Goal: Task Accomplishment & Management: Manage account settings

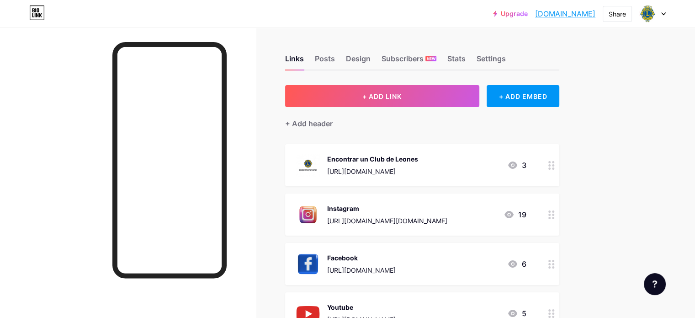
drag, startPoint x: 627, startPoint y: 15, endPoint x: 651, endPoint y: 46, distance: 39.0
click at [645, 53] on div "Upgrade [DOMAIN_NAME].... [DOMAIN_NAME] Share Switch accounts Leones [GEOGRAPHI…" at bounding box center [347, 294] width 695 height 589
click at [663, 13] on icon at bounding box center [663, 13] width 5 height 3
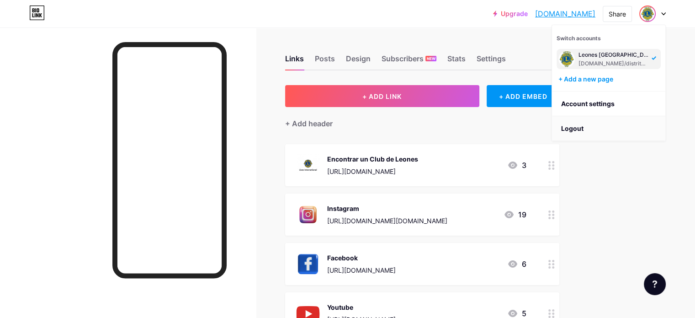
click at [591, 128] on li "Logout" at bounding box center [608, 128] width 113 height 25
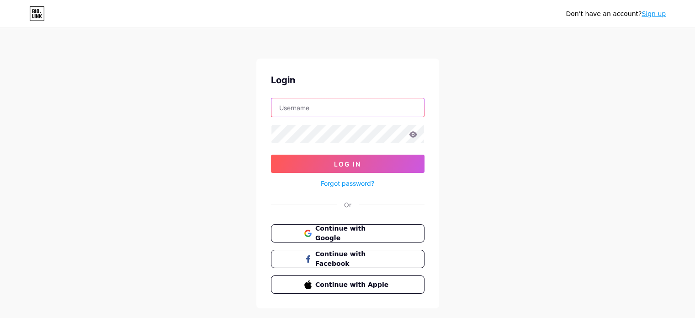
click at [313, 109] on input "text" at bounding box center [347, 107] width 153 height 18
type input "[EMAIL_ADDRESS][DOMAIN_NAME]"
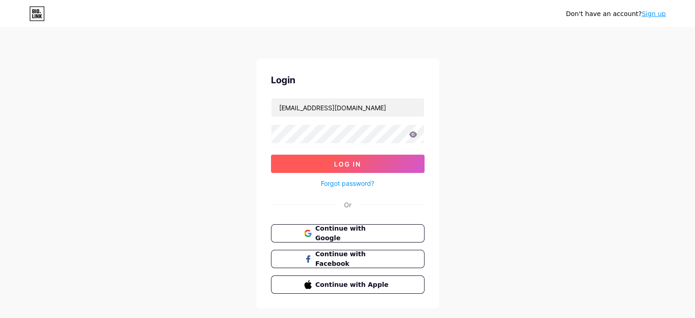
click at [378, 158] on button "Log In" at bounding box center [348, 163] width 154 height 18
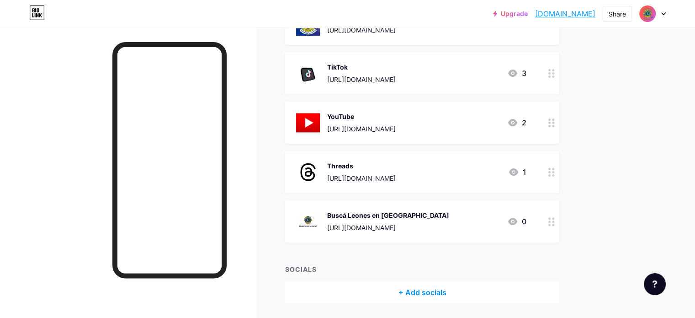
scroll to position [224, 0]
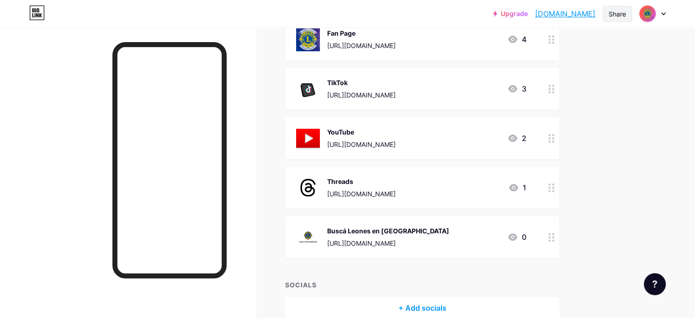
click at [625, 15] on div "Share" at bounding box center [617, 14] width 17 height 10
click at [586, 65] on div "Get my QR code" at bounding box center [563, 69] width 136 height 22
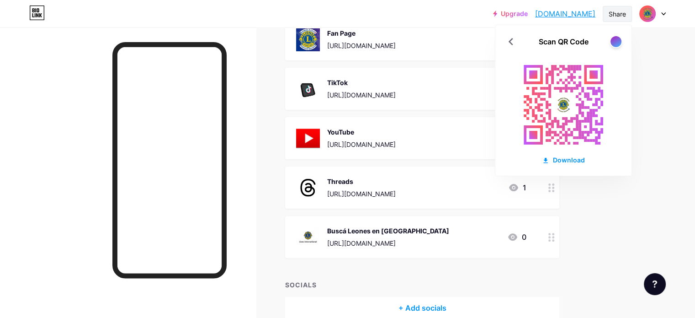
click at [616, 11] on div "Share" at bounding box center [617, 14] width 17 height 10
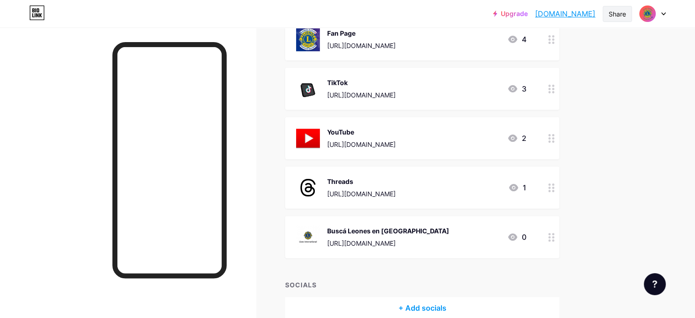
click at [621, 16] on div "Share" at bounding box center [617, 14] width 17 height 10
click at [565, 46] on div "Copy link" at bounding box center [563, 47] width 136 height 22
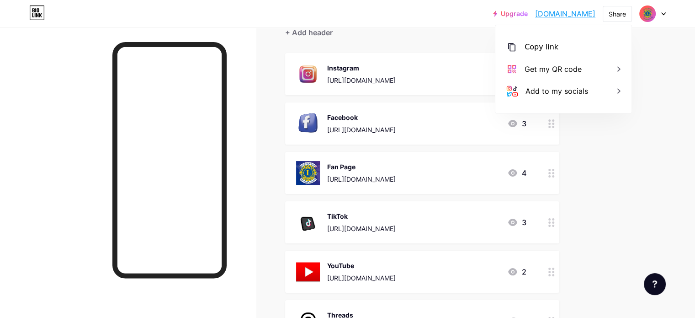
scroll to position [42, 0]
